Goal: Information Seeking & Learning: Learn about a topic

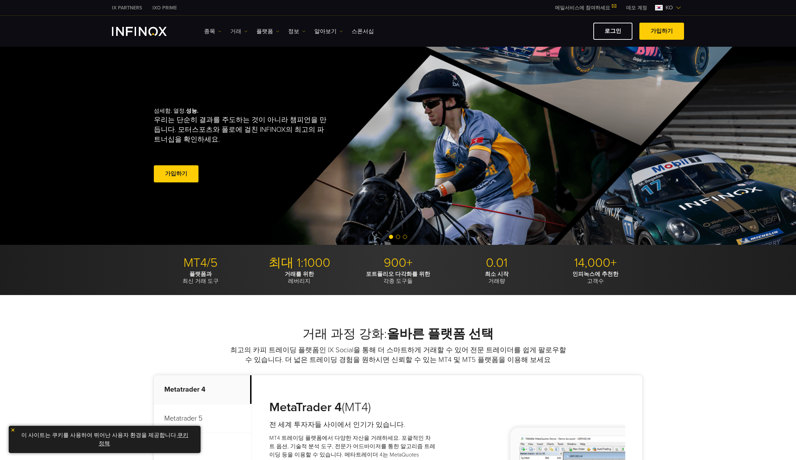
click at [235, 30] on link "거래" at bounding box center [238, 31] width 17 height 8
click at [209, 30] on link "종목" at bounding box center [212, 31] width 17 height 8
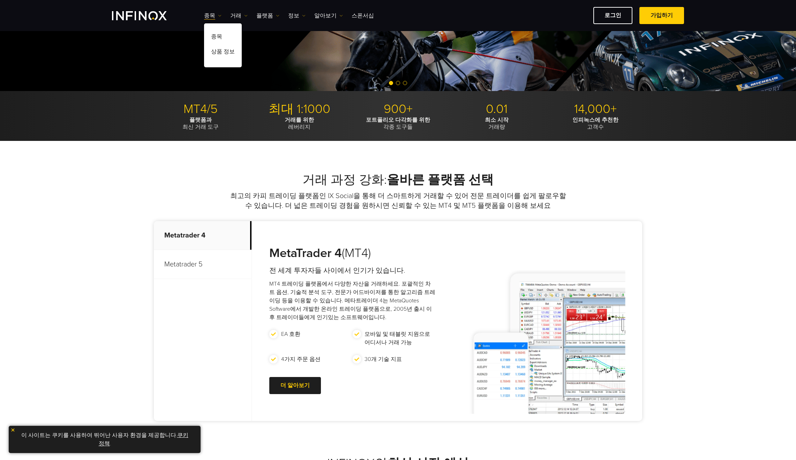
scroll to position [244, 0]
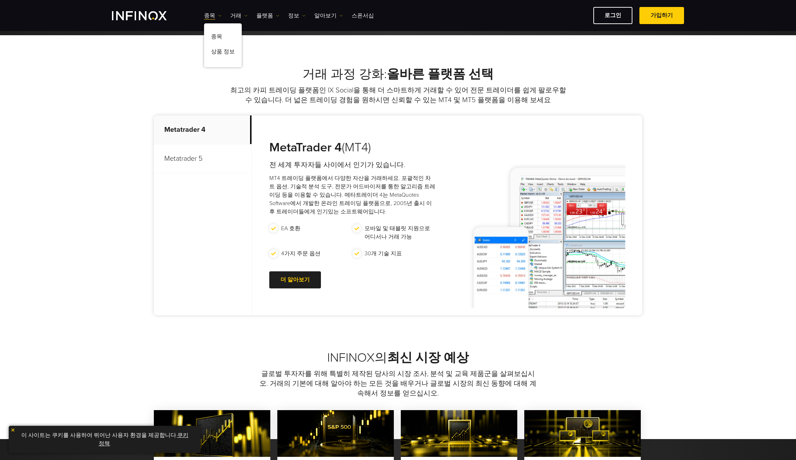
click at [168, 157] on p "Metatrader 5" at bounding box center [203, 158] width 98 height 29
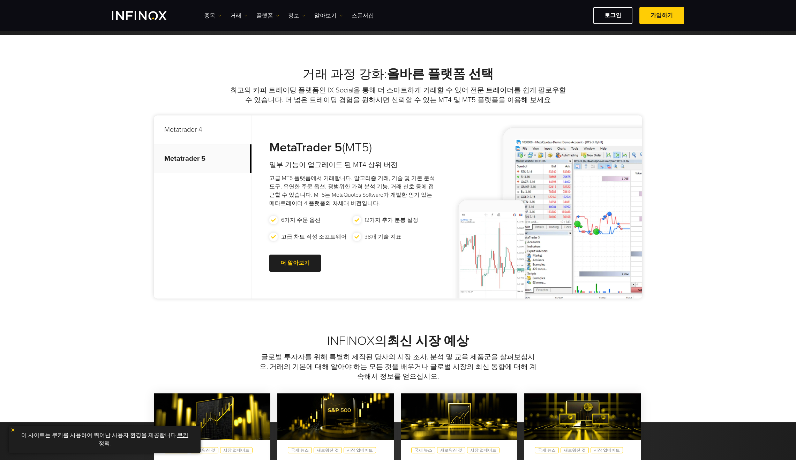
scroll to position [0, 0]
click at [300, 260] on link "더 알아보기 Go to new page" at bounding box center [295, 263] width 52 height 17
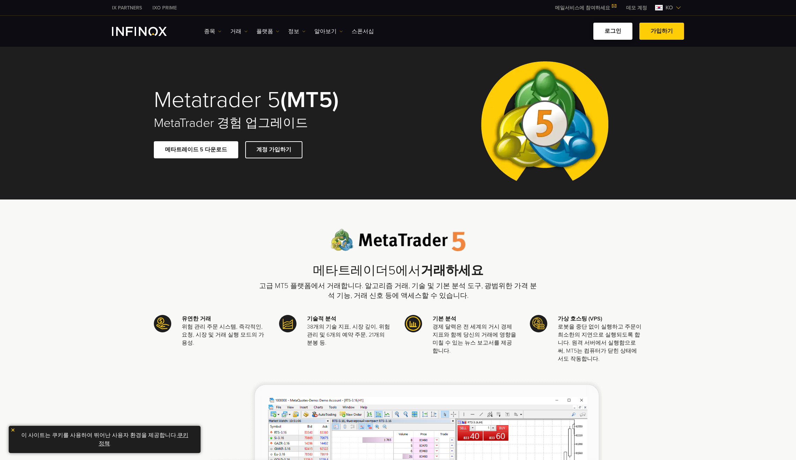
click at [622, 30] on link "로그인" at bounding box center [612, 31] width 39 height 17
